Goal: Check status: Check status

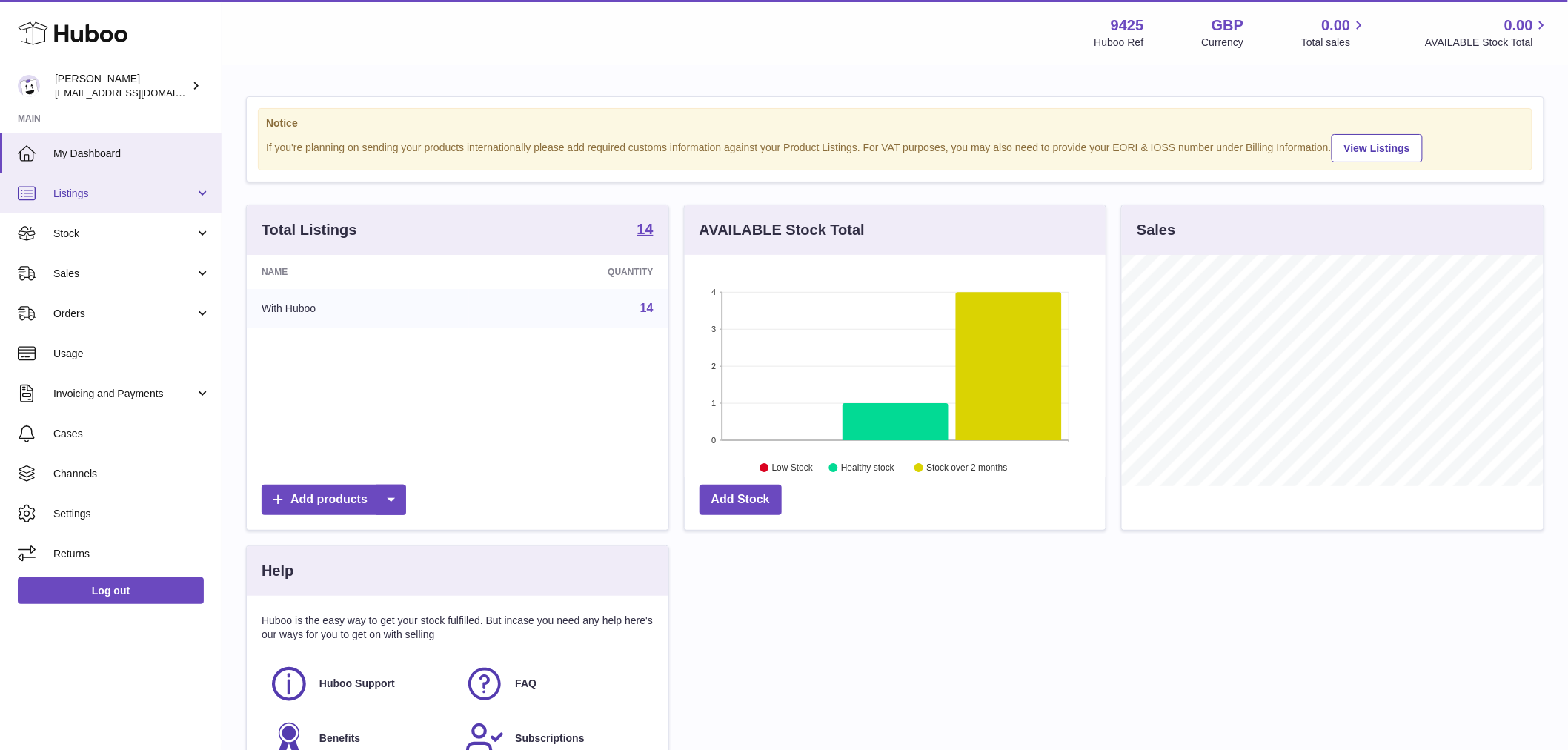
scroll to position [231, 421]
click at [122, 195] on span "Listings" at bounding box center [124, 193] width 142 height 14
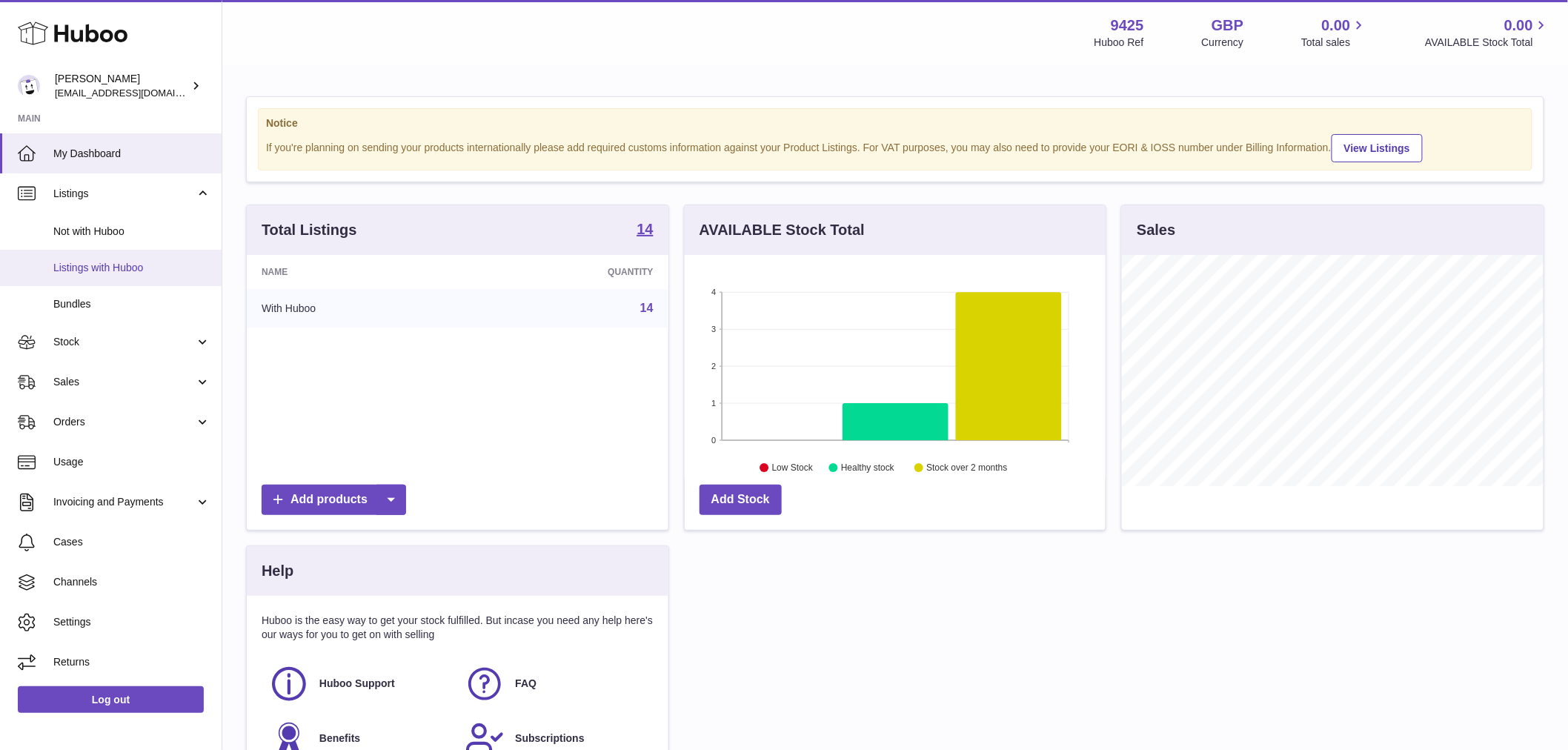
click at [157, 266] on span "Listings with Huboo" at bounding box center [131, 267] width 157 height 14
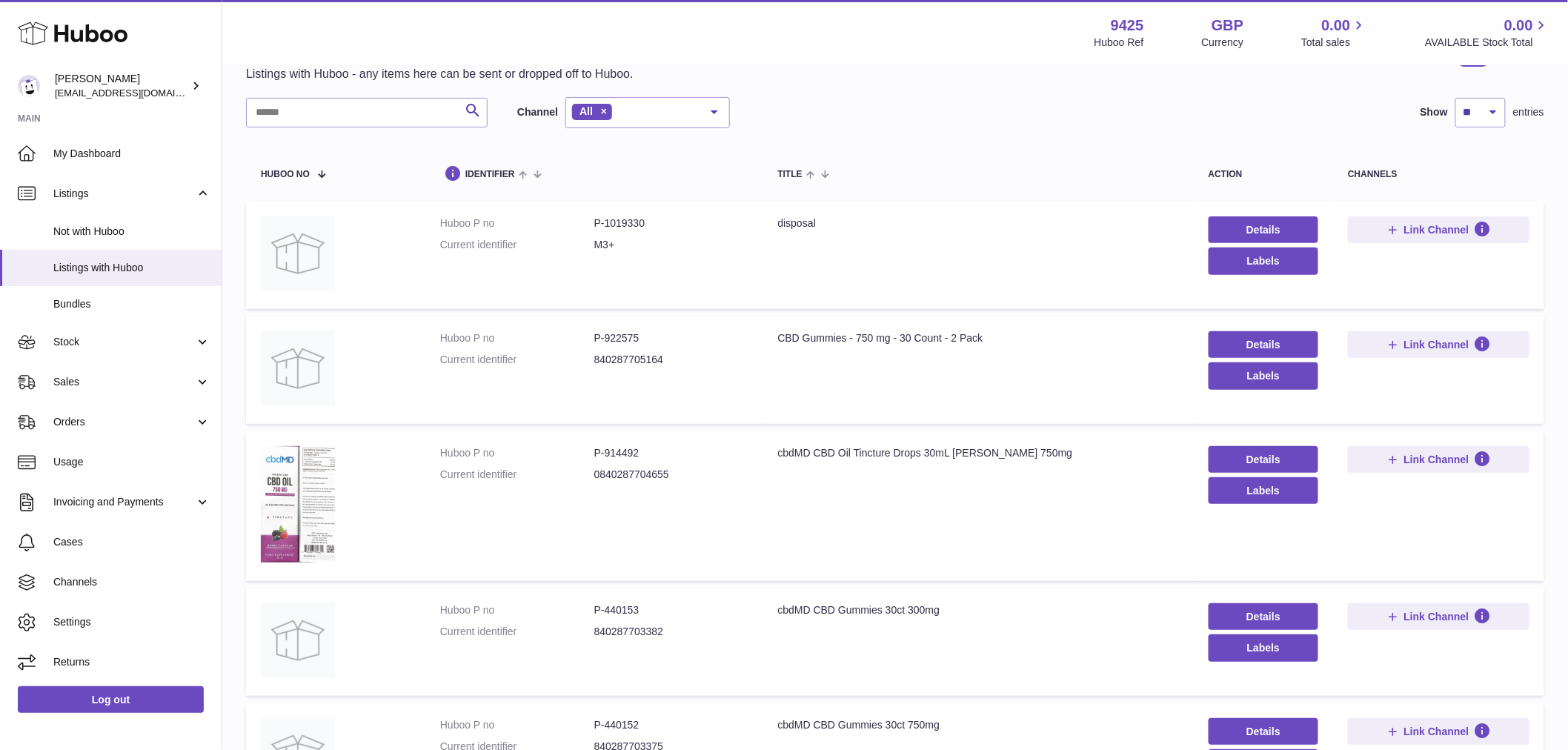
scroll to position [164, 0]
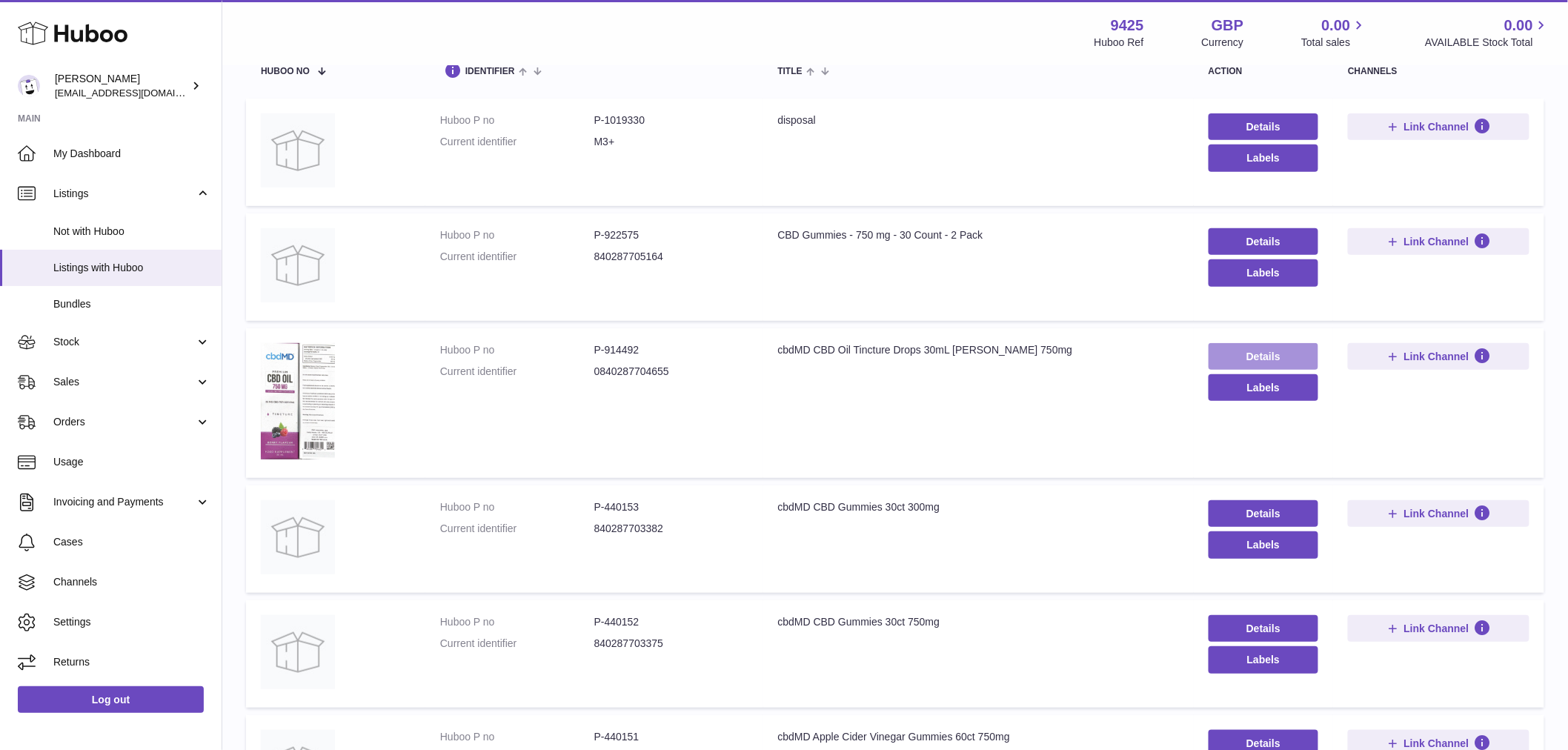
click at [1271, 348] on link "Details" at bounding box center [1263, 356] width 110 height 27
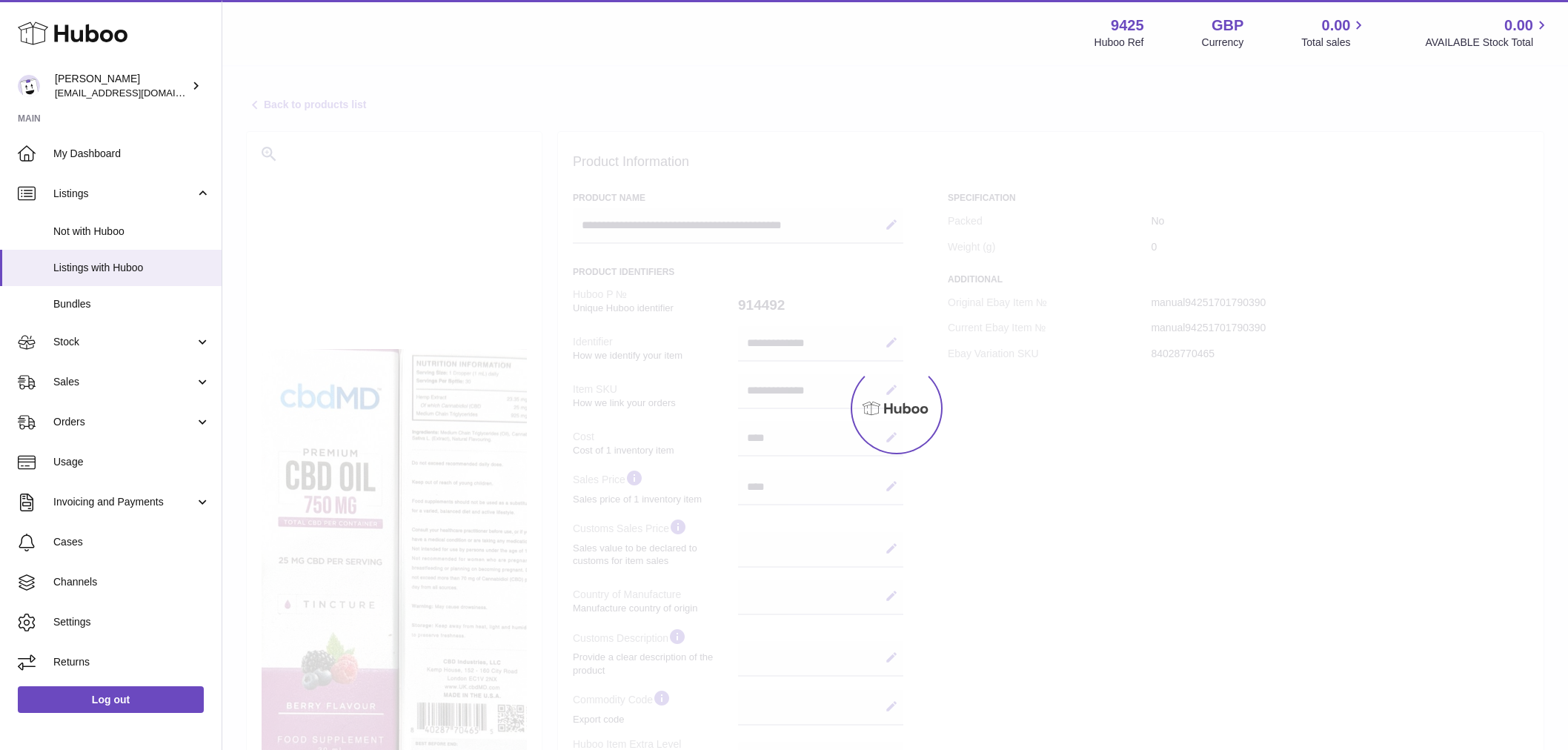
select select
select select "****"
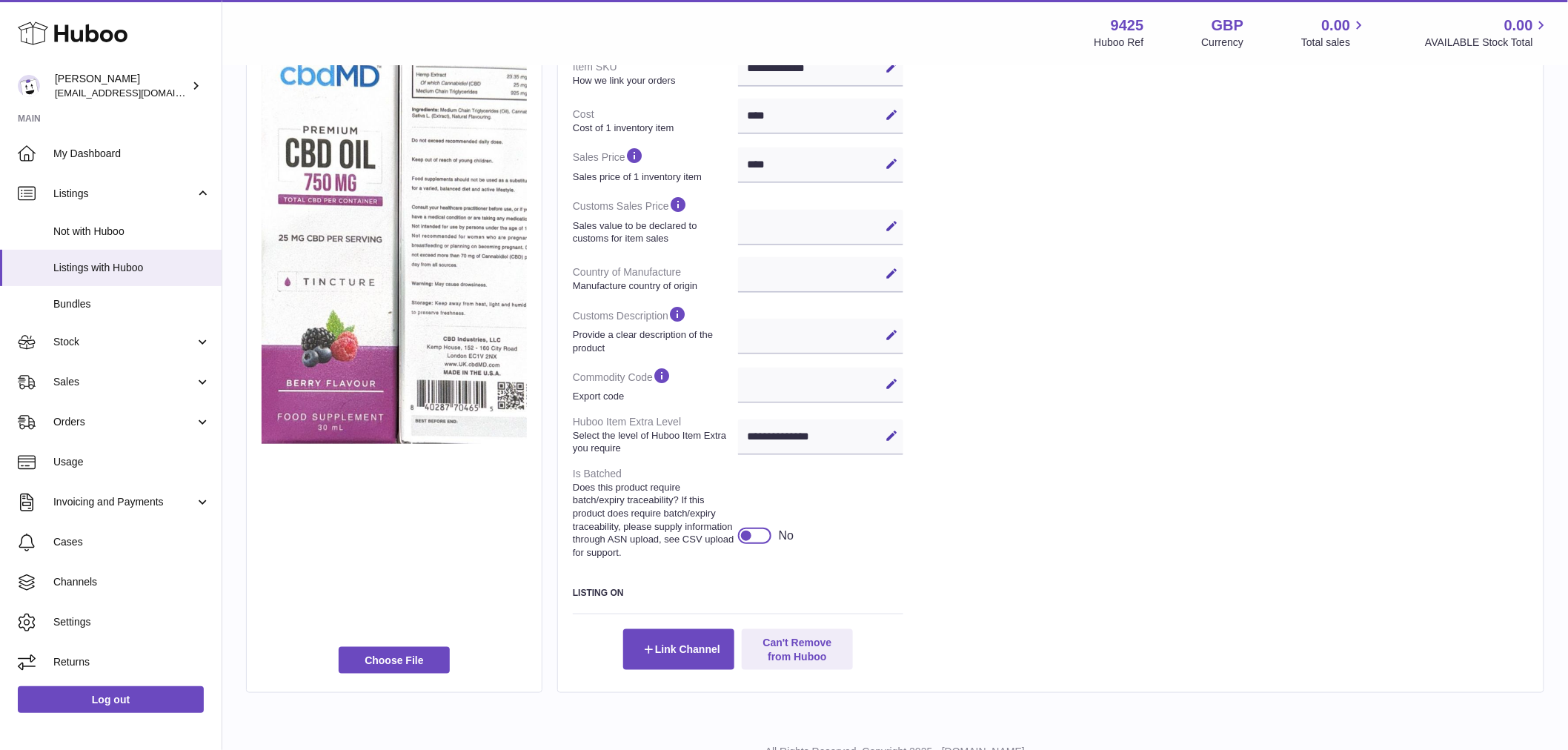
scroll to position [394, 0]
